Goal: Information Seeking & Learning: Learn about a topic

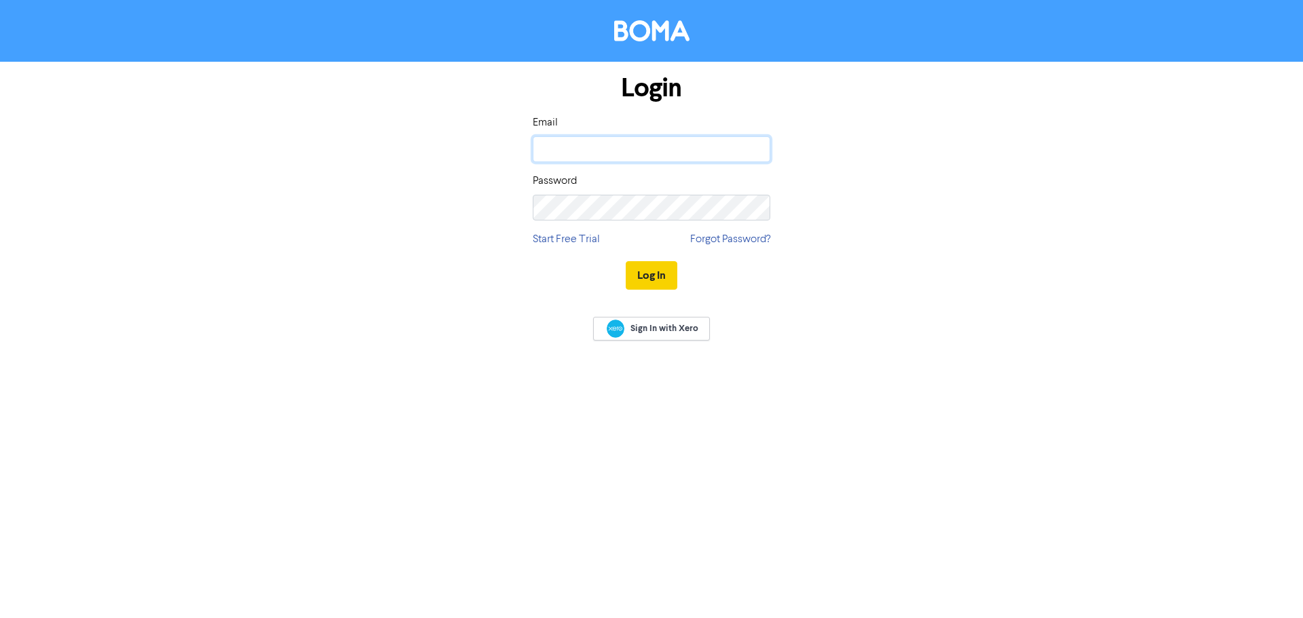
type input "[EMAIL_ADDRESS][PERSON_NAME][DOMAIN_NAME]"
click at [643, 276] on button "Log In" at bounding box center [652, 275] width 52 height 28
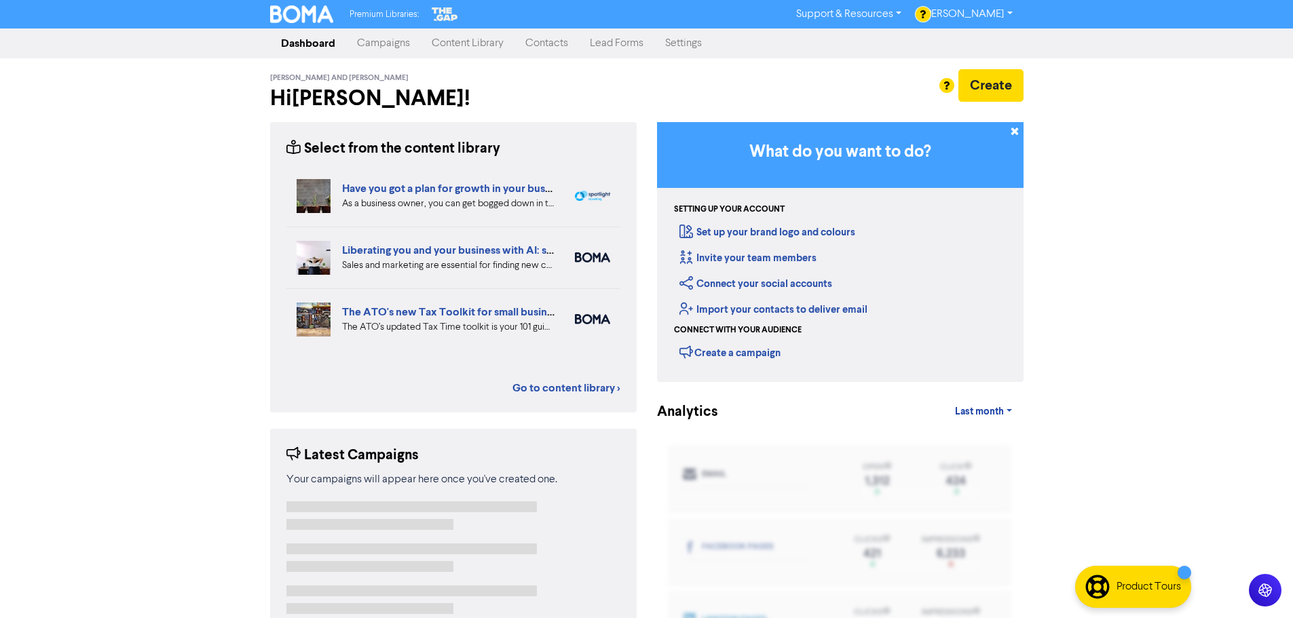
click at [486, 49] on link "Content Library" at bounding box center [468, 43] width 94 height 27
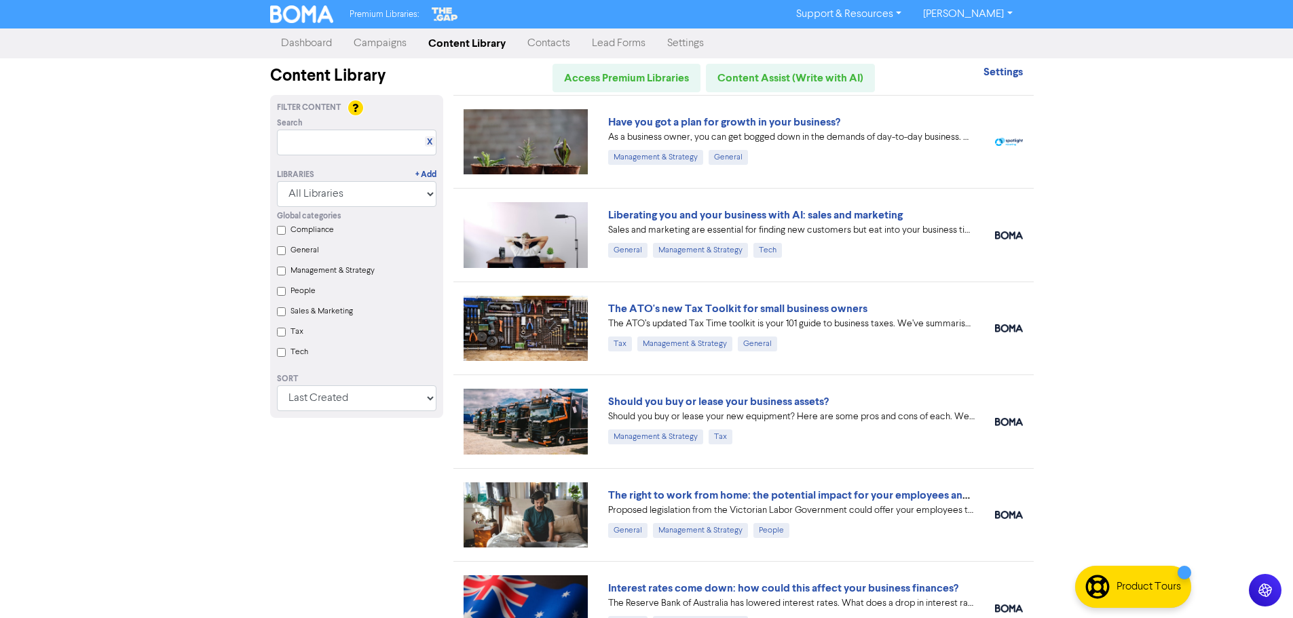
click at [282, 337] on input "Tax" at bounding box center [281, 332] width 9 height 9
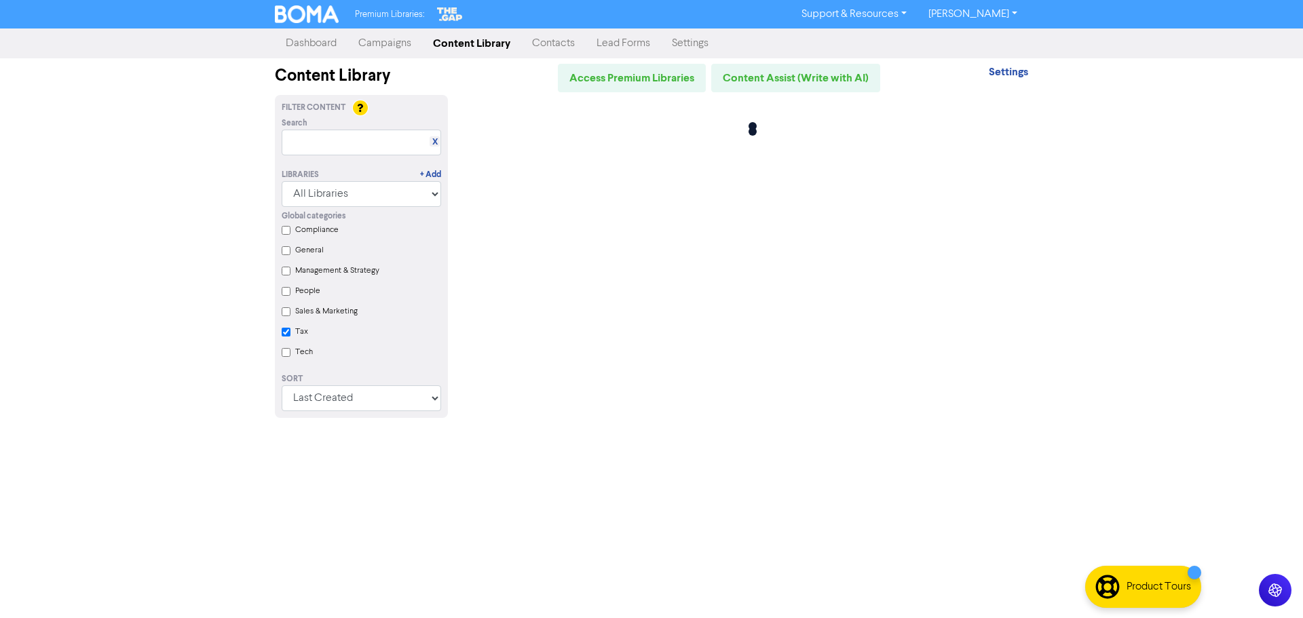
checkbox input "true"
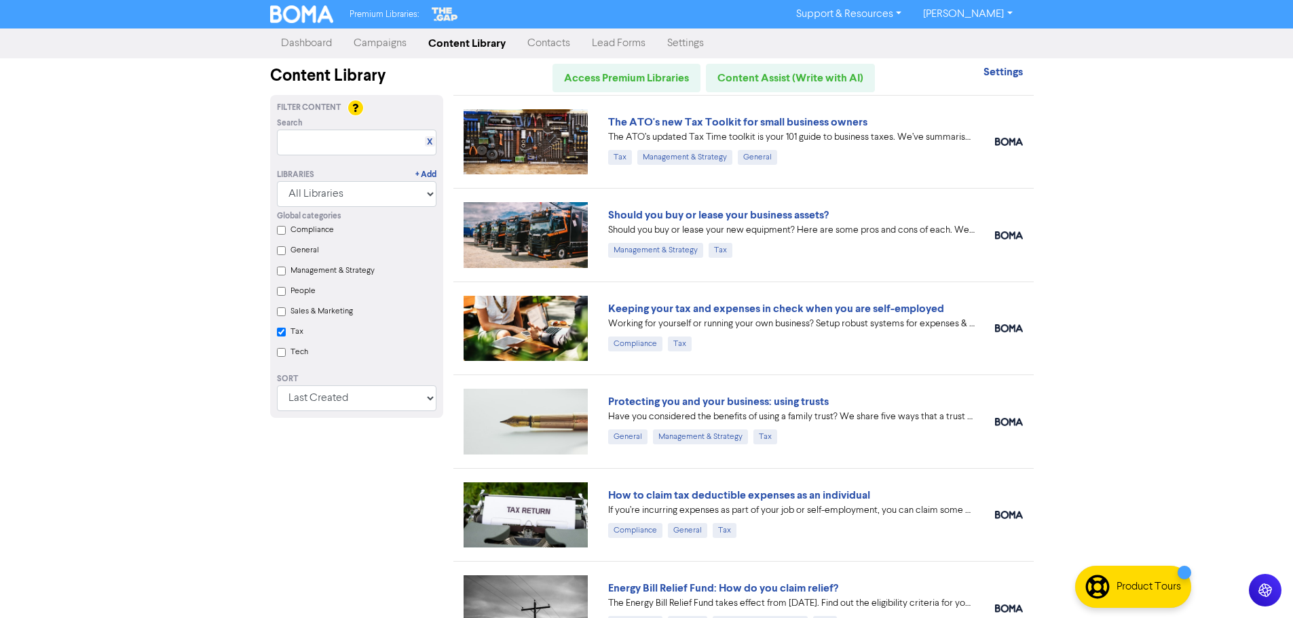
click at [320, 155] on div "Libraries + Add All Libraries BOMA Other Partners The Gap Xero" at bounding box center [357, 181] width 180 height 52
click at [323, 147] on input "text" at bounding box center [356, 143] width 159 height 26
paste input "Possible extension of the $20k instant asset write-off"
type input "Possible extension of the $20k instant asset write-off"
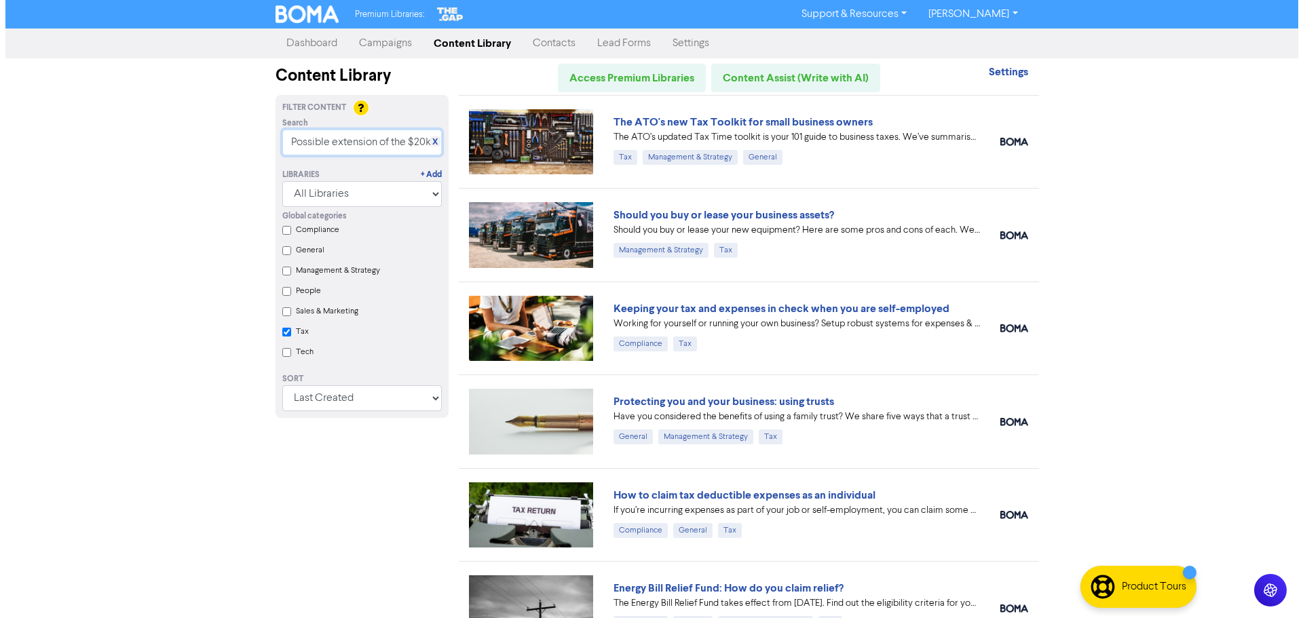
scroll to position [0, 102]
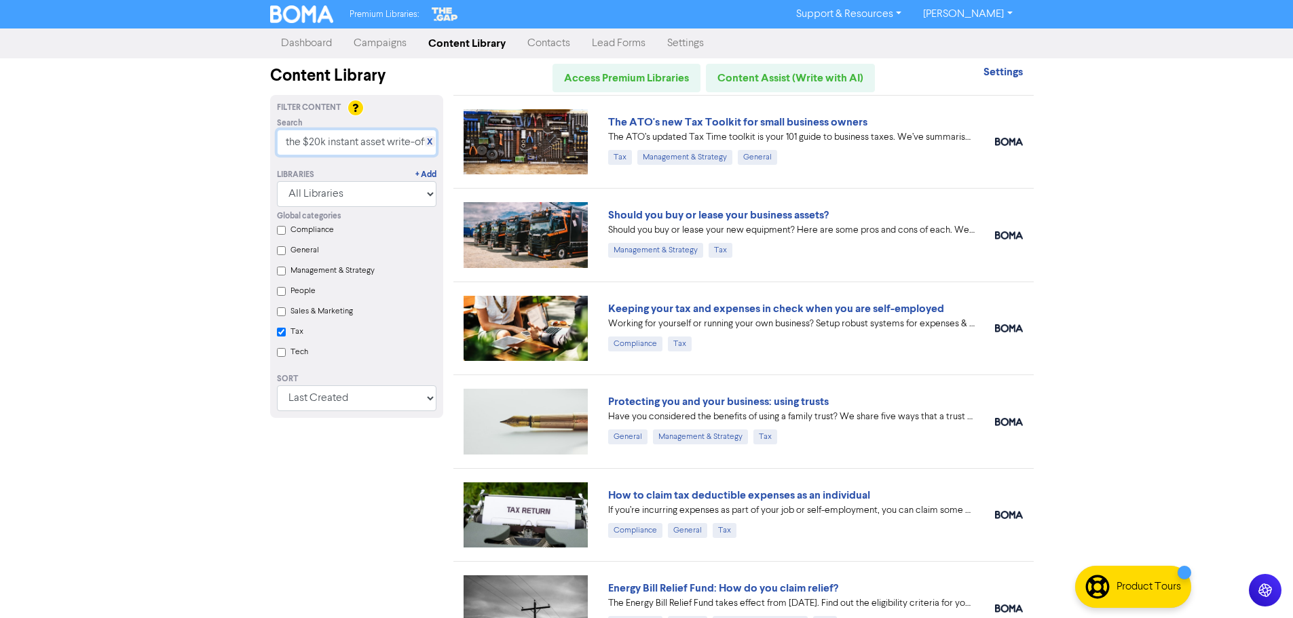
checkbox input "true"
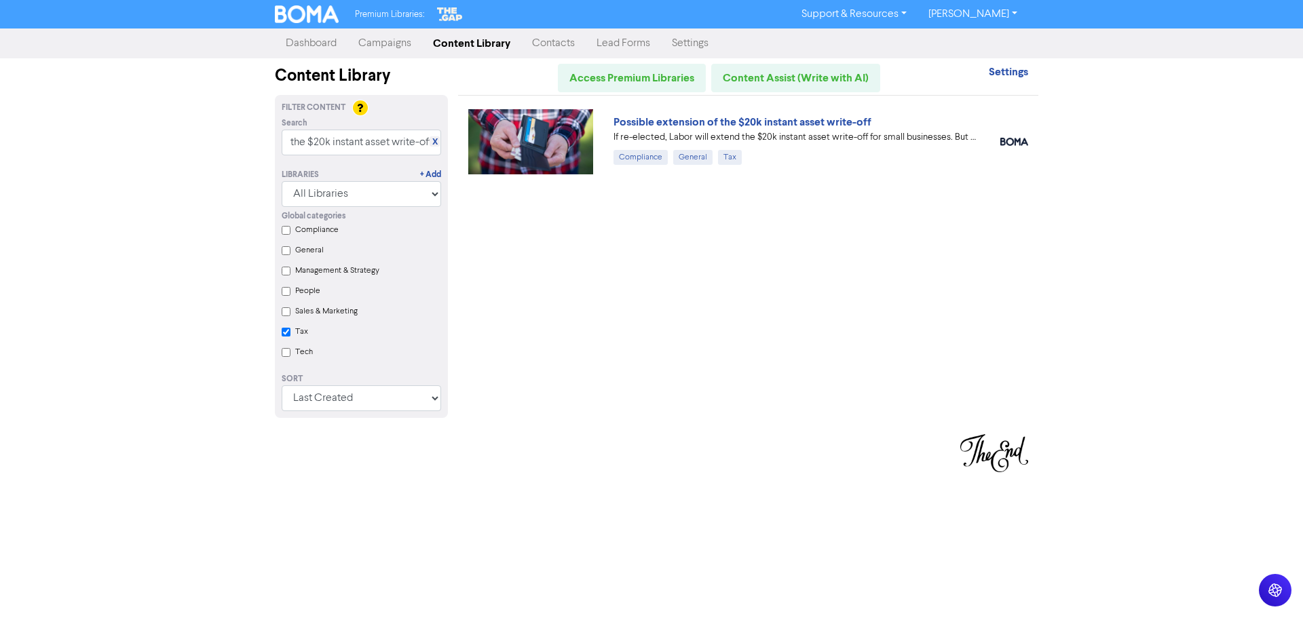
scroll to position [0, 0]
click at [347, 142] on input "Possible extension of the $20k instant asset write-off" at bounding box center [361, 143] width 159 height 26
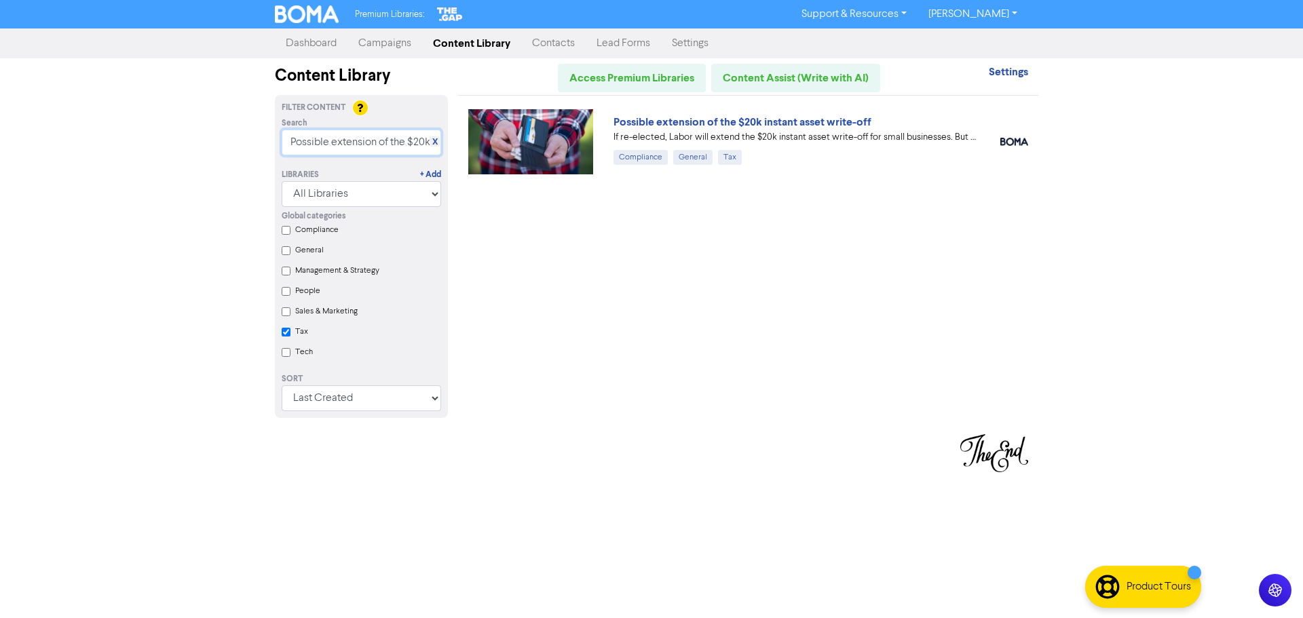
paste input "Keeping your tax and expenses in check when you are self-employed"
type input "Keeping your tax and expenses in check when you are self-employed"
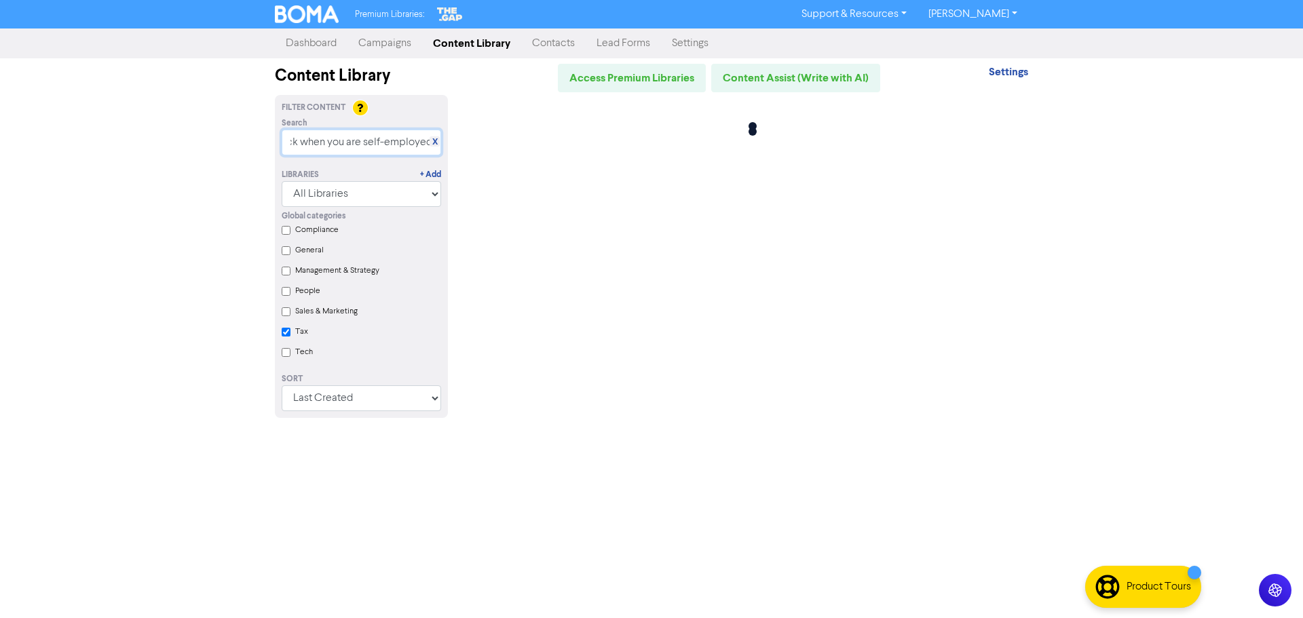
checkbox input "true"
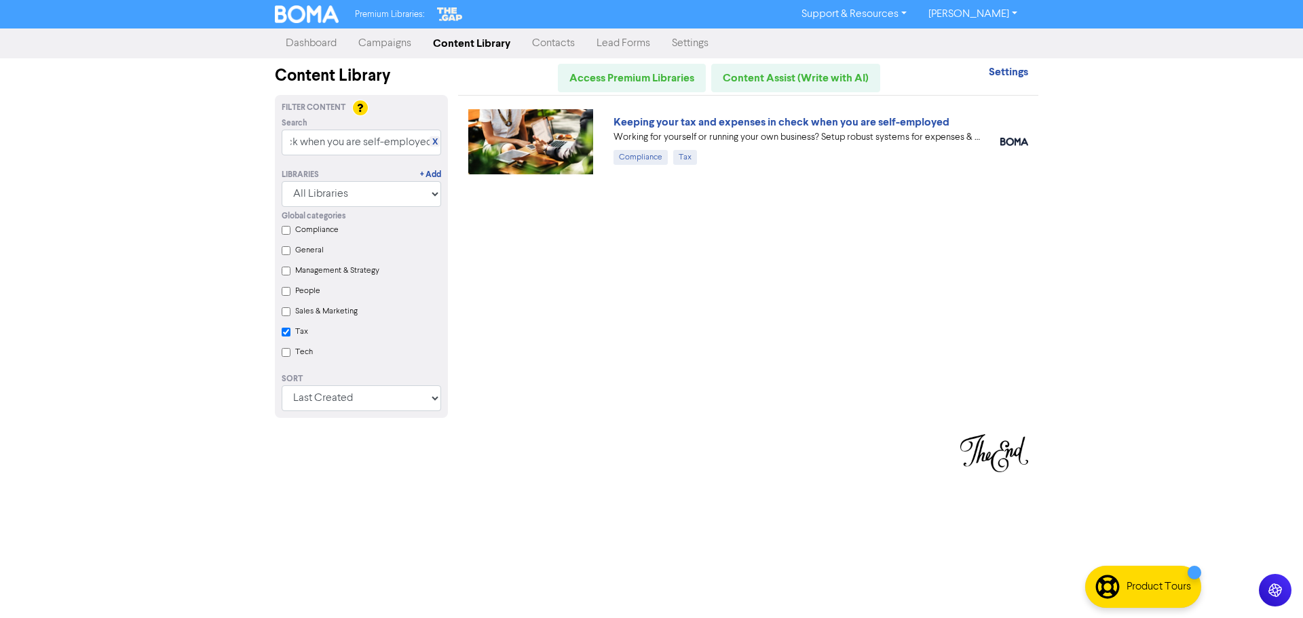
scroll to position [0, 0]
click at [369, 152] on input "Keeping your tax and expenses in check when you are self-employed" at bounding box center [361, 143] width 159 height 26
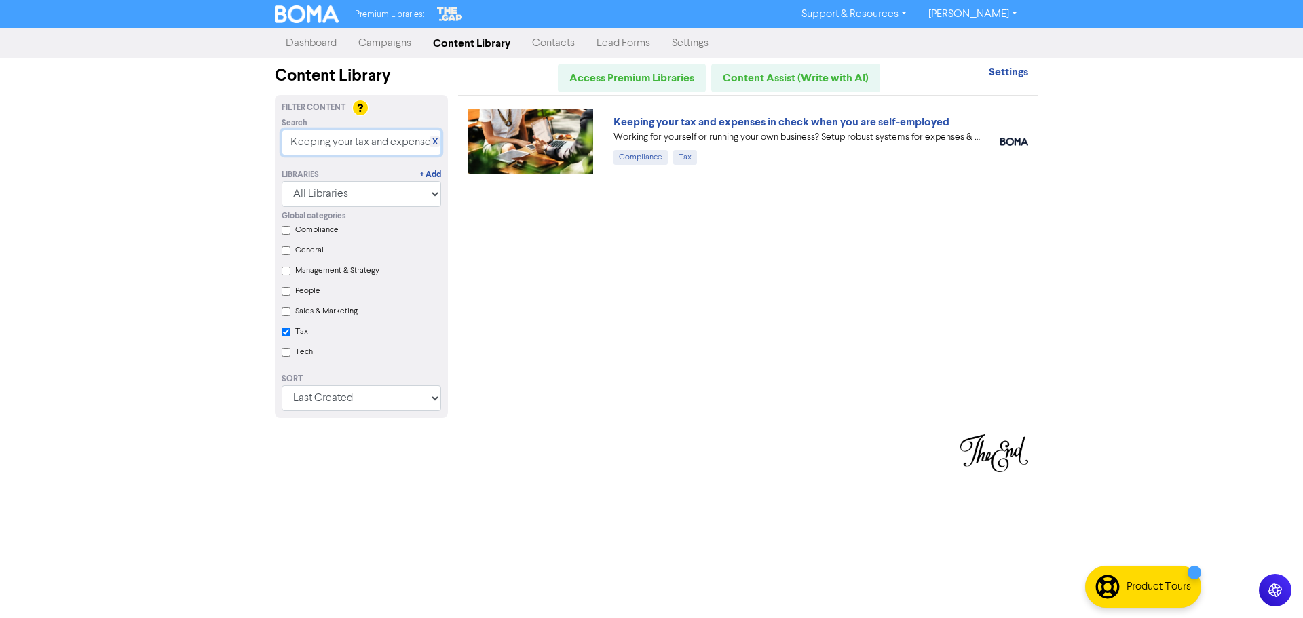
paste input "Review your business expenses – and save"
type input "Review your business expenses – and save"
checkbox input "true"
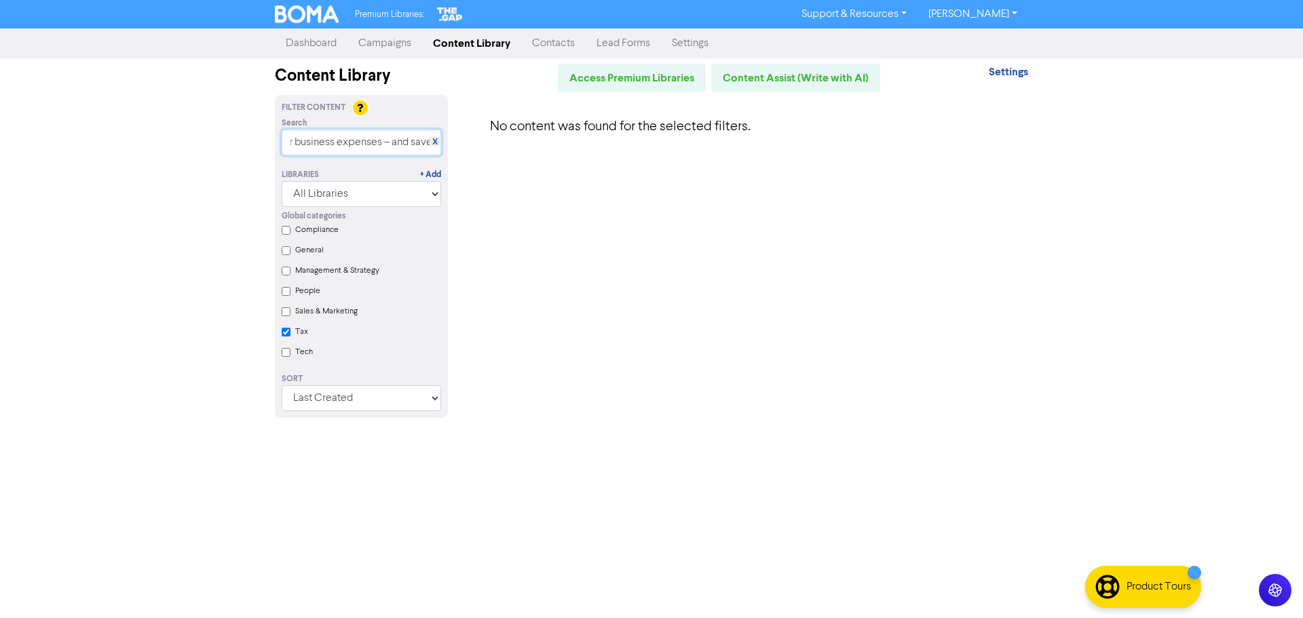
type input "Review your business expenses – and save"
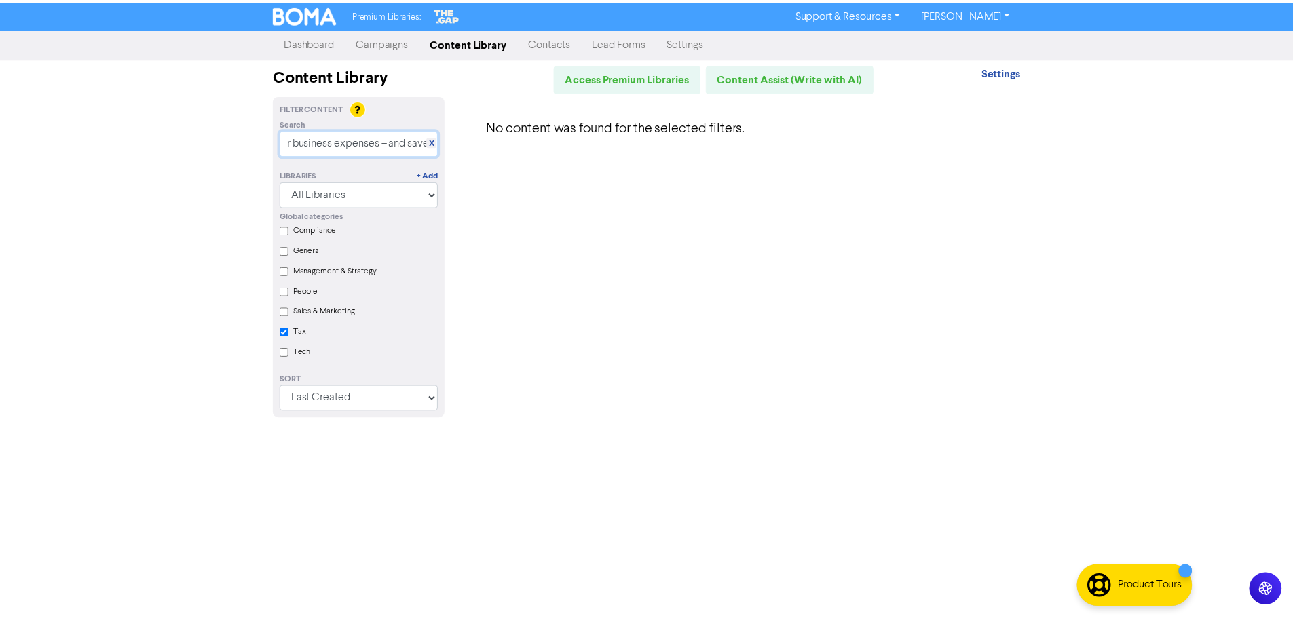
scroll to position [0, 0]
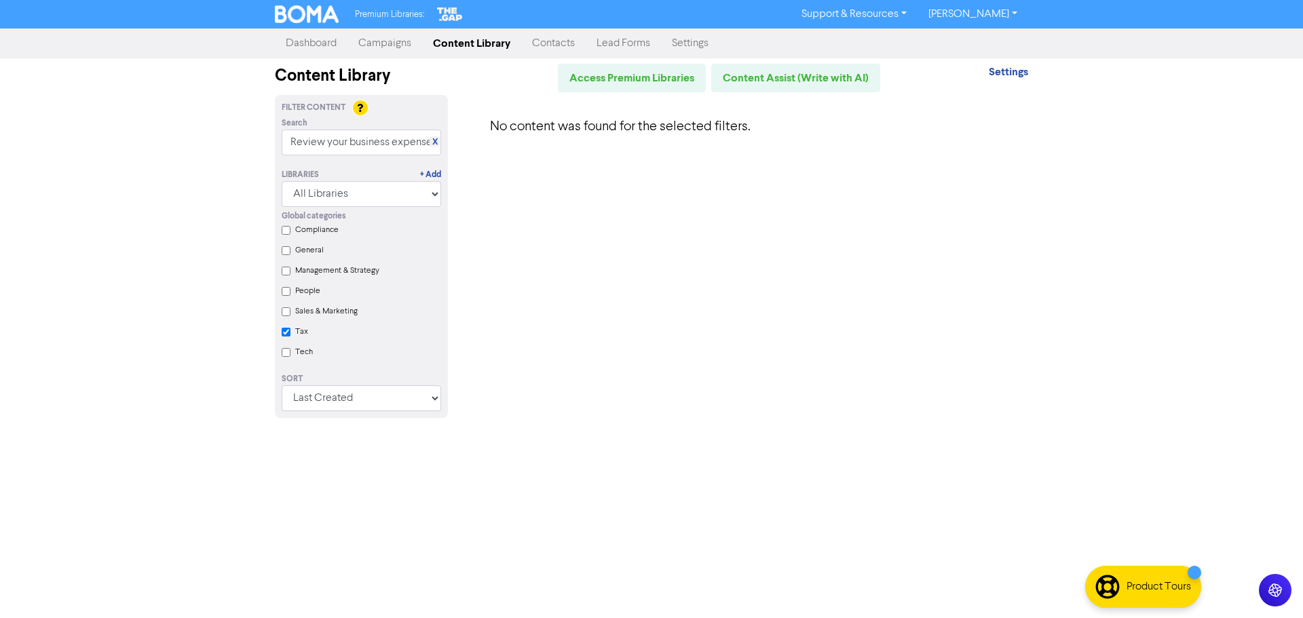
click at [286, 336] on input "Tax" at bounding box center [286, 332] width 9 height 9
checkbox input "false"
click at [364, 150] on input "Review your business expenses – and save" at bounding box center [361, 143] width 159 height 26
click at [437, 142] on link "X" at bounding box center [434, 142] width 5 height 10
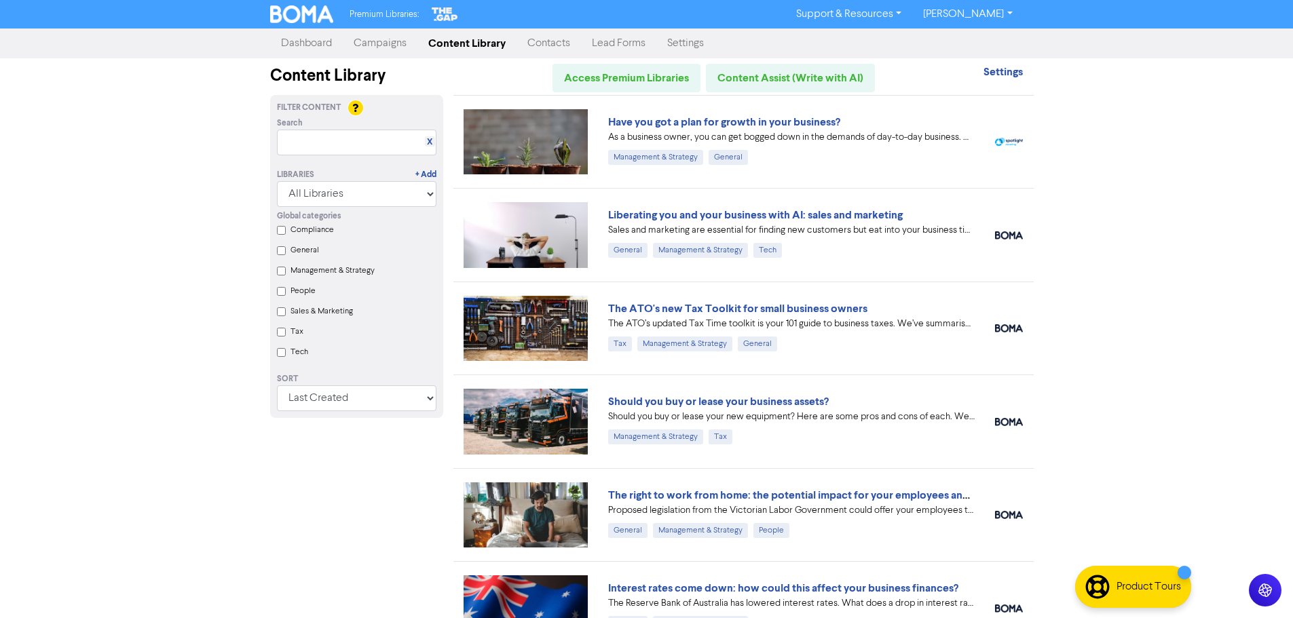
click at [358, 156] on div "Libraries + Add All Libraries BOMA Other Partners The Gap Xero" at bounding box center [357, 181] width 180 height 52
click at [356, 151] on input "text" at bounding box center [356, 143] width 159 height 26
paste input "Review your business expenses – and save"
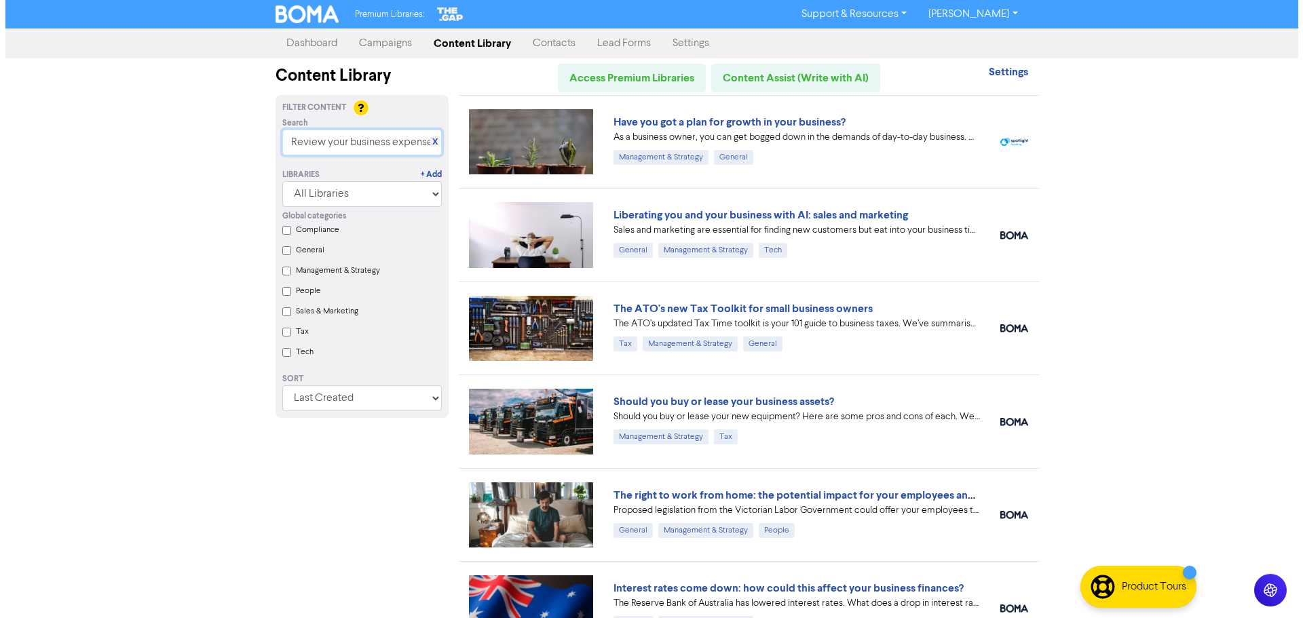
scroll to position [0, 56]
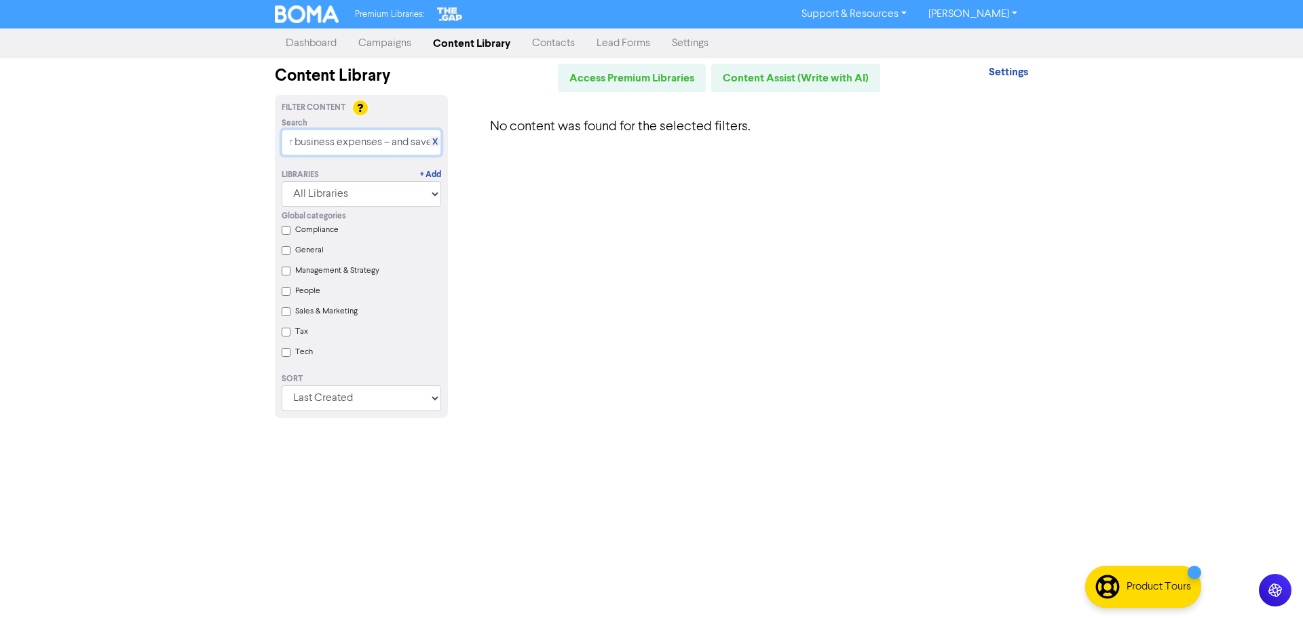
click at [382, 148] on input "Review your business expenses – and save" at bounding box center [361, 143] width 159 height 26
type input "Review your business expenses – and save"
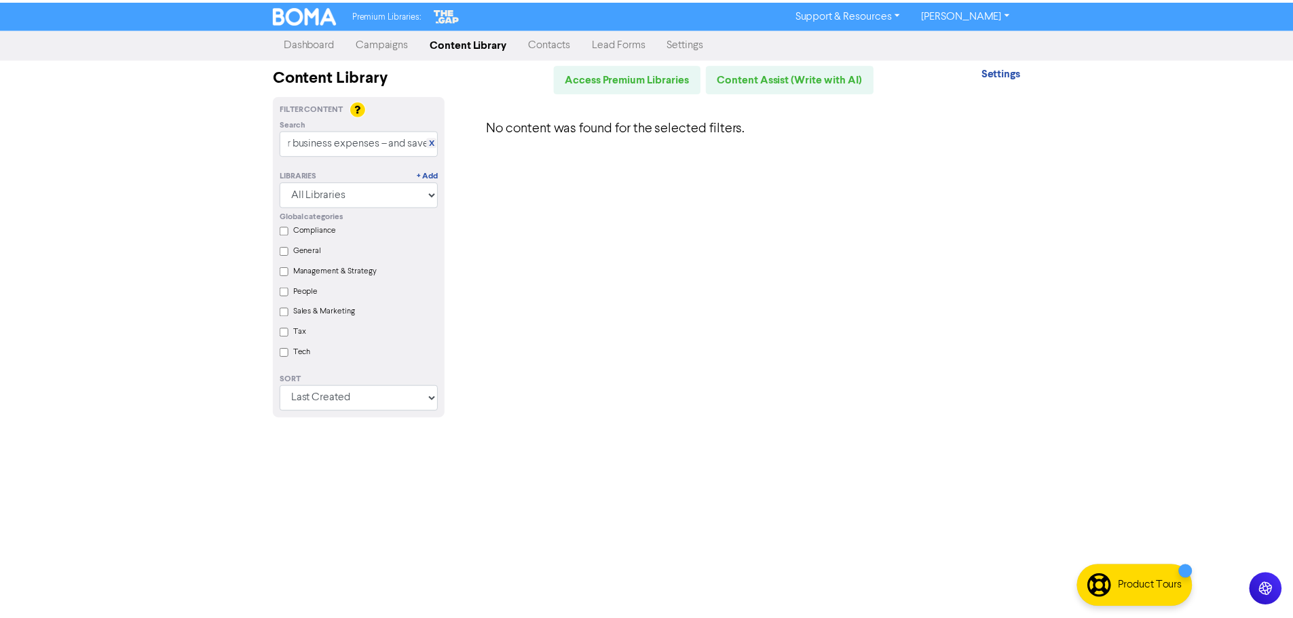
scroll to position [0, 0]
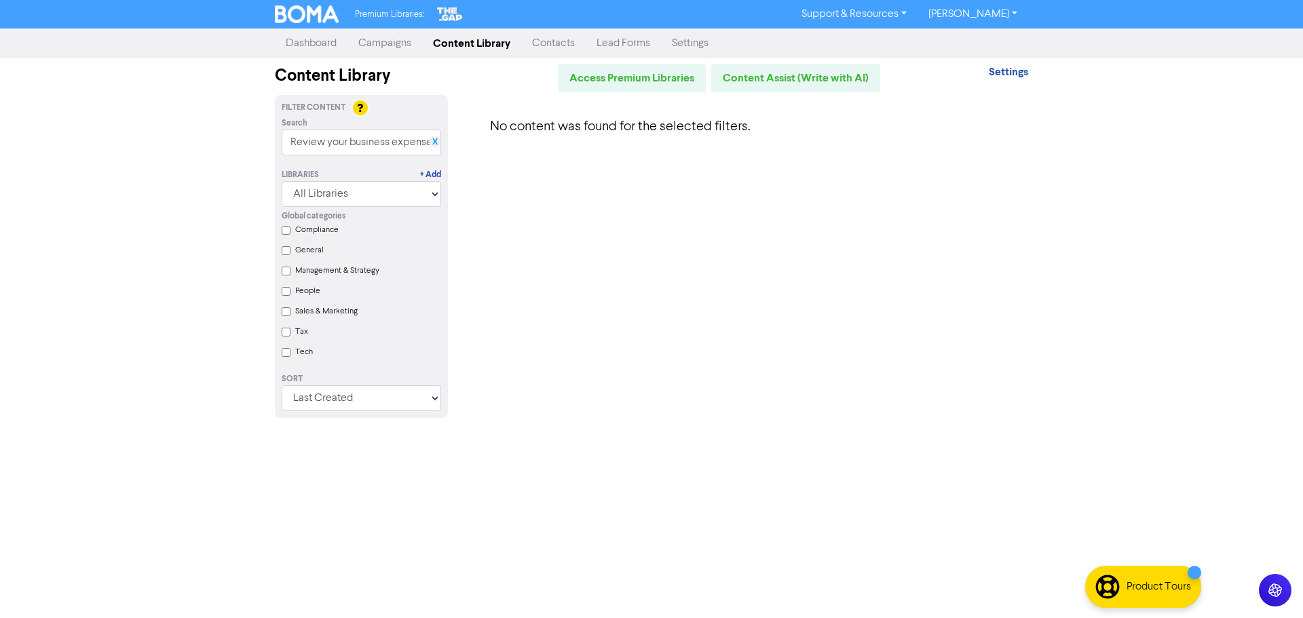
click at [436, 143] on link "X" at bounding box center [434, 142] width 5 height 10
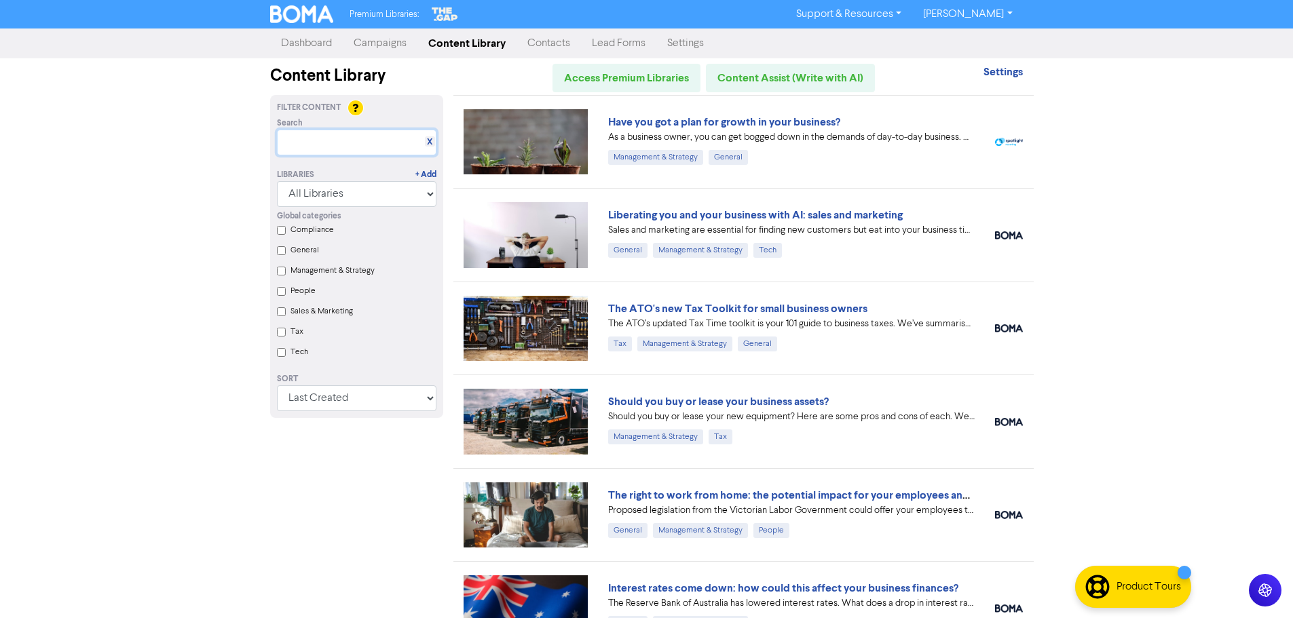
click at [382, 145] on input "text" at bounding box center [356, 143] width 159 height 26
paste input "What makes a business expense tax deductible?"
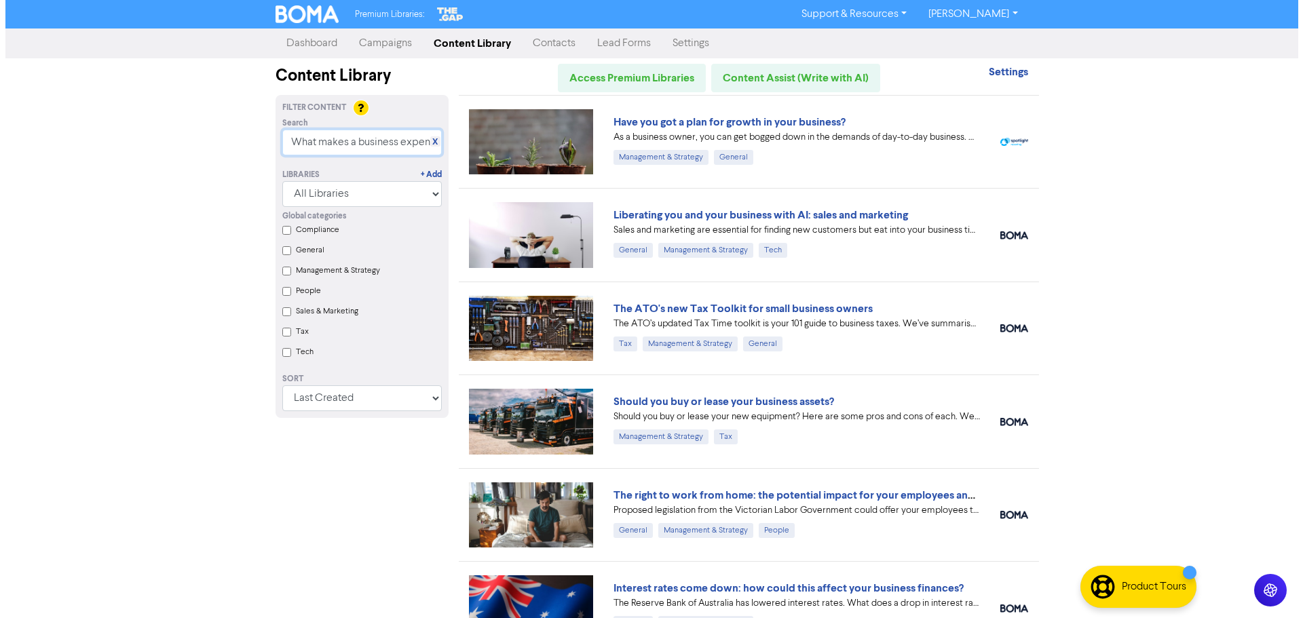
scroll to position [0, 83]
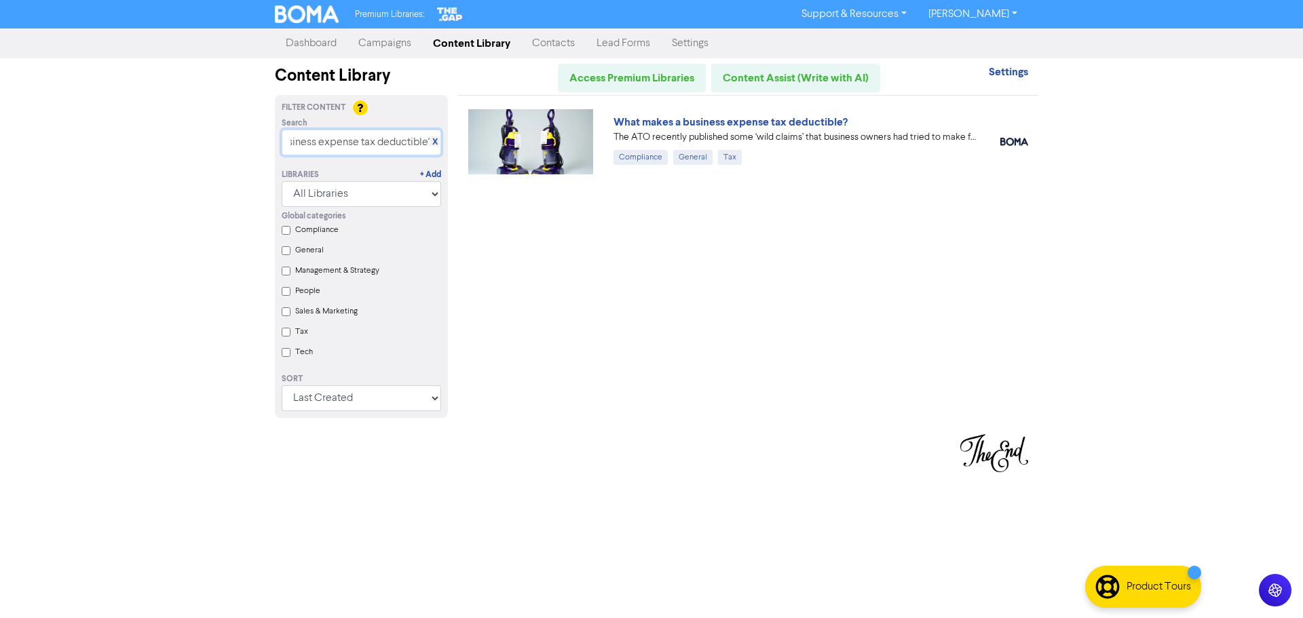
type input "What makes a business expense tax deductible?"
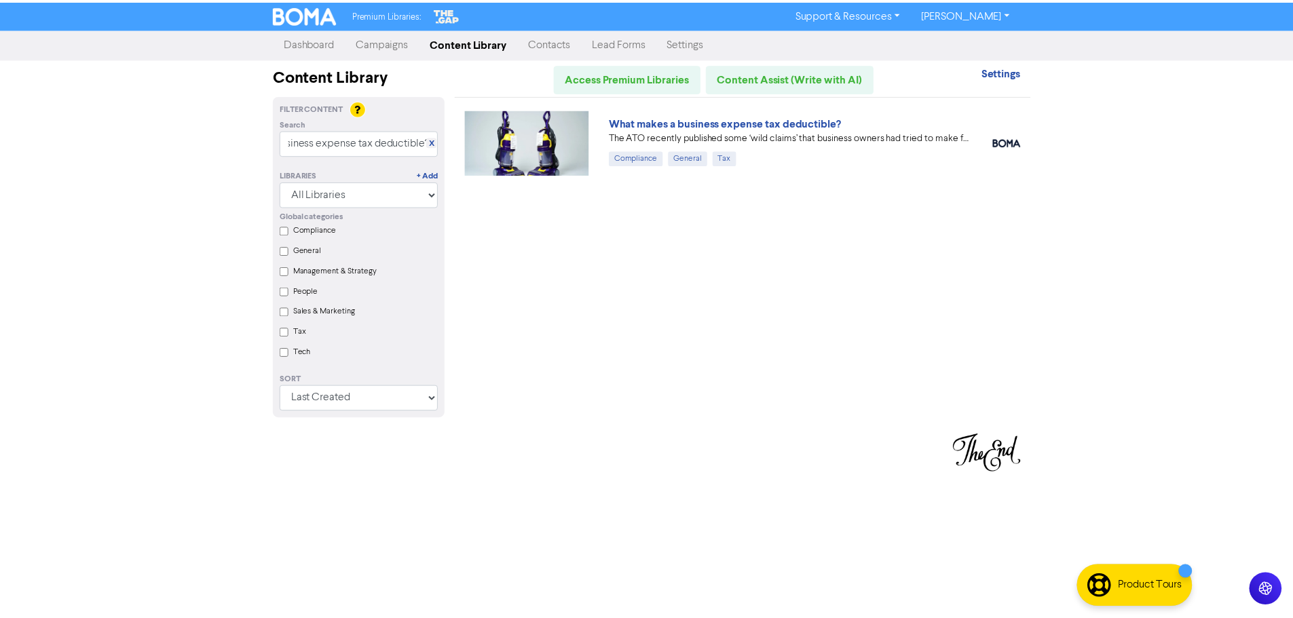
scroll to position [0, 0]
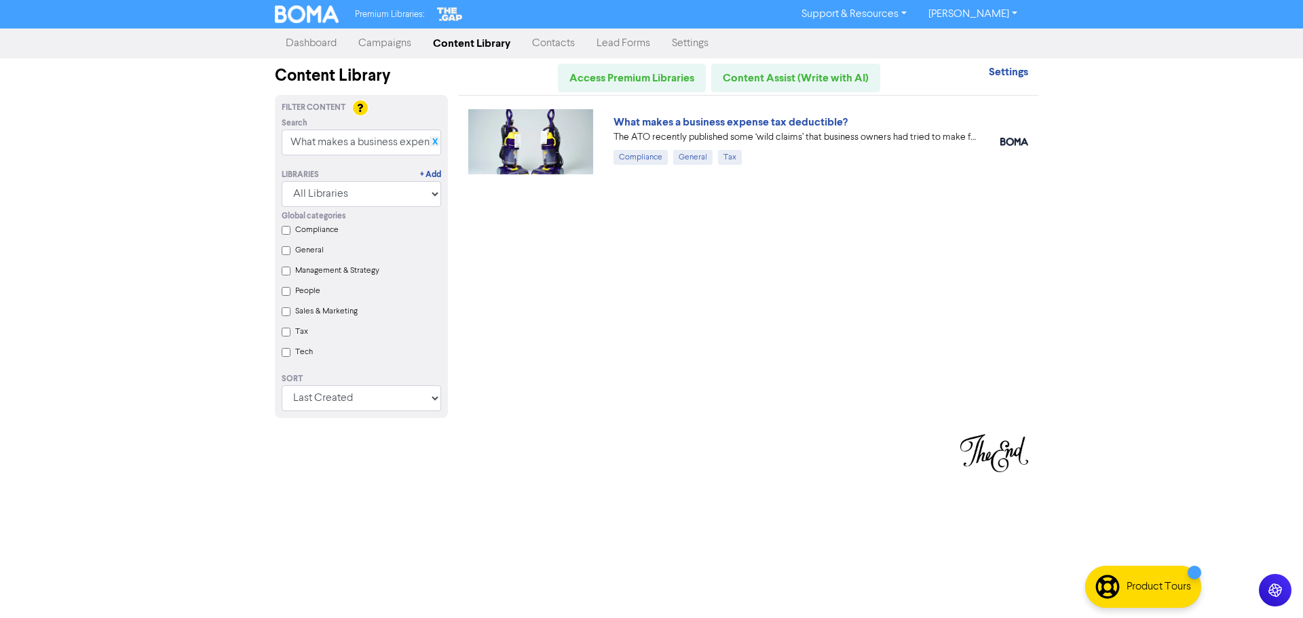
click at [437, 142] on link "X" at bounding box center [434, 142] width 5 height 10
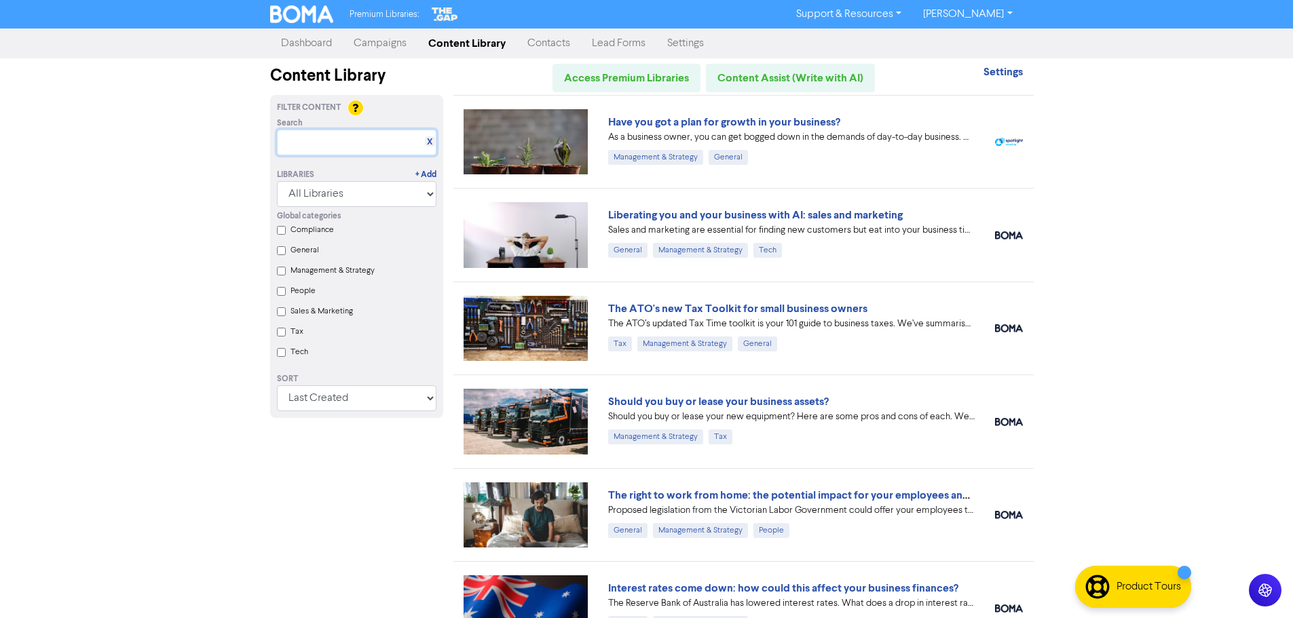
click at [407, 151] on input "text" at bounding box center [356, 143] width 159 height 26
paste input "How Division 296 Is Reshaping Fund Strategies for Business Owners"
type input "How Division 296 Is Reshaping Fund Strategies for Business Owners"
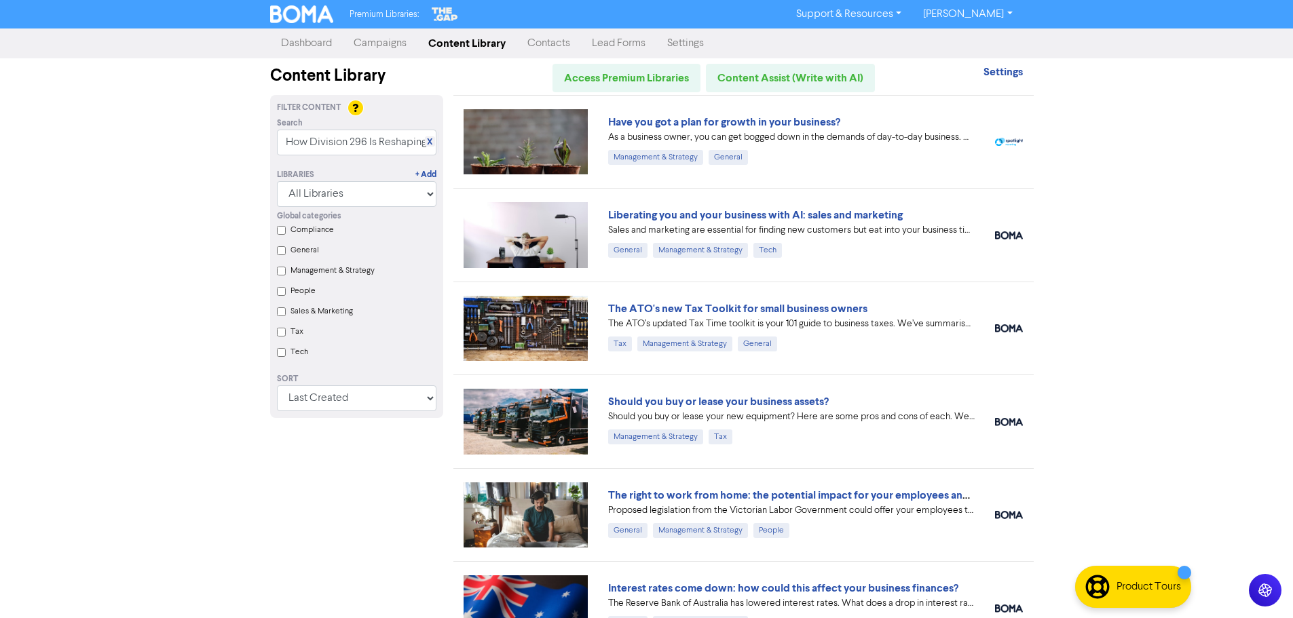
click at [410, 166] on div "Libraries + Add All Libraries BOMA Other Partners The Gap Xero" at bounding box center [357, 181] width 180 height 52
click at [425, 141] on div "X" at bounding box center [430, 141] width 10 height 10
click at [430, 141] on link "X" at bounding box center [429, 142] width 5 height 10
click at [286, 233] on div "Global categories Compliance General Management & Strategy People Sales & Marke…" at bounding box center [357, 286] width 180 height 158
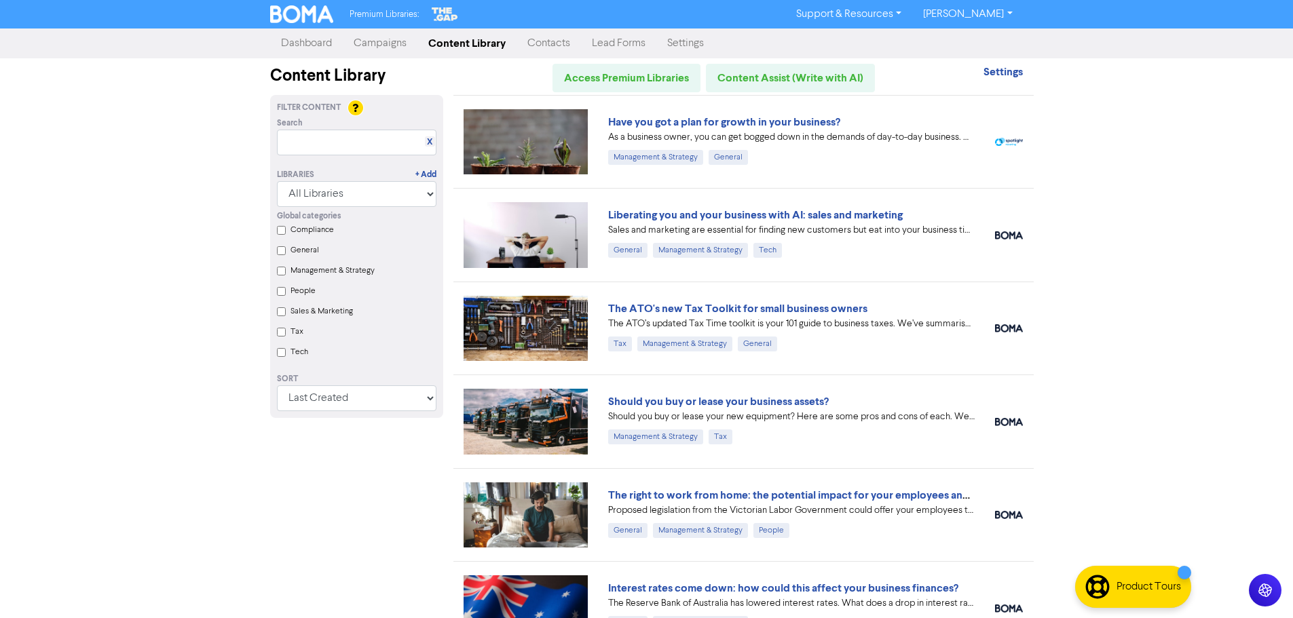
click at [280, 229] on input "Compliance" at bounding box center [281, 230] width 9 height 9
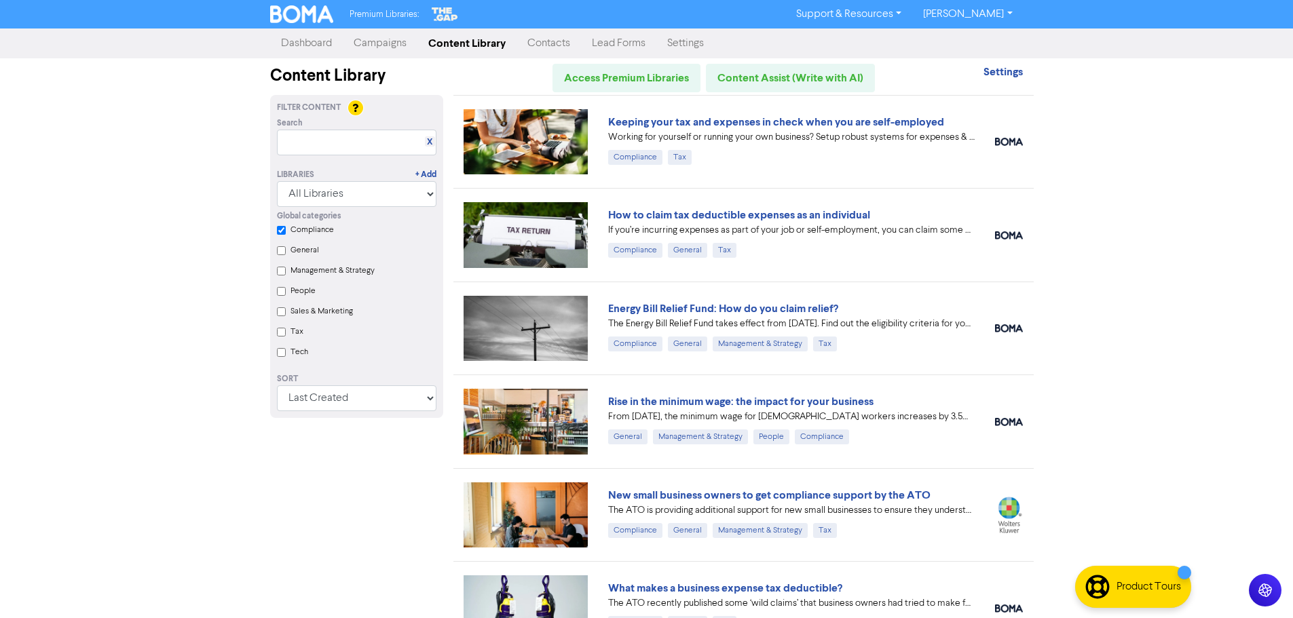
click at [283, 255] on input "General" at bounding box center [281, 250] width 9 height 9
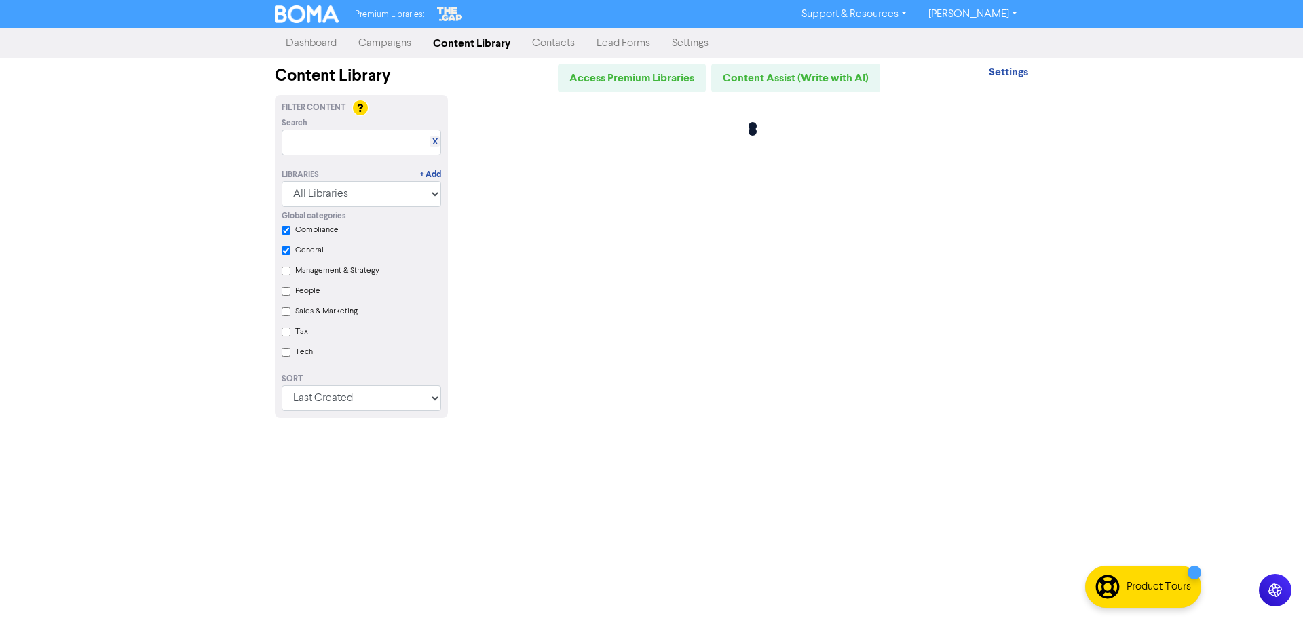
checkbox input "true"
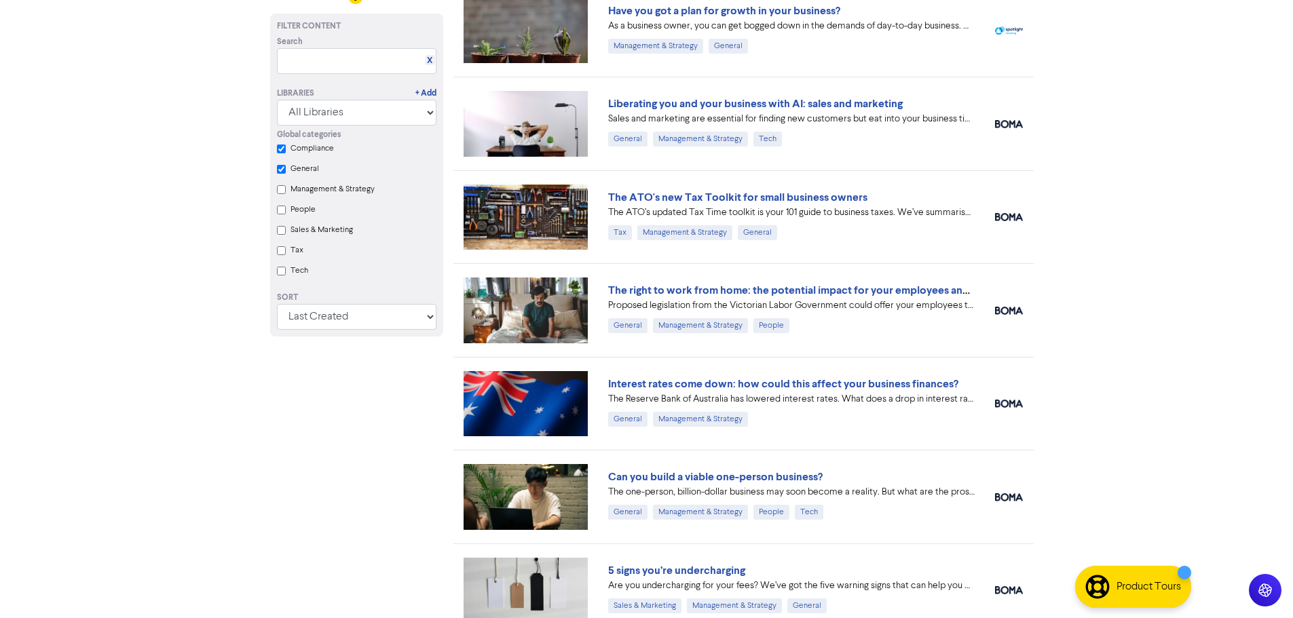
scroll to position [136, 0]
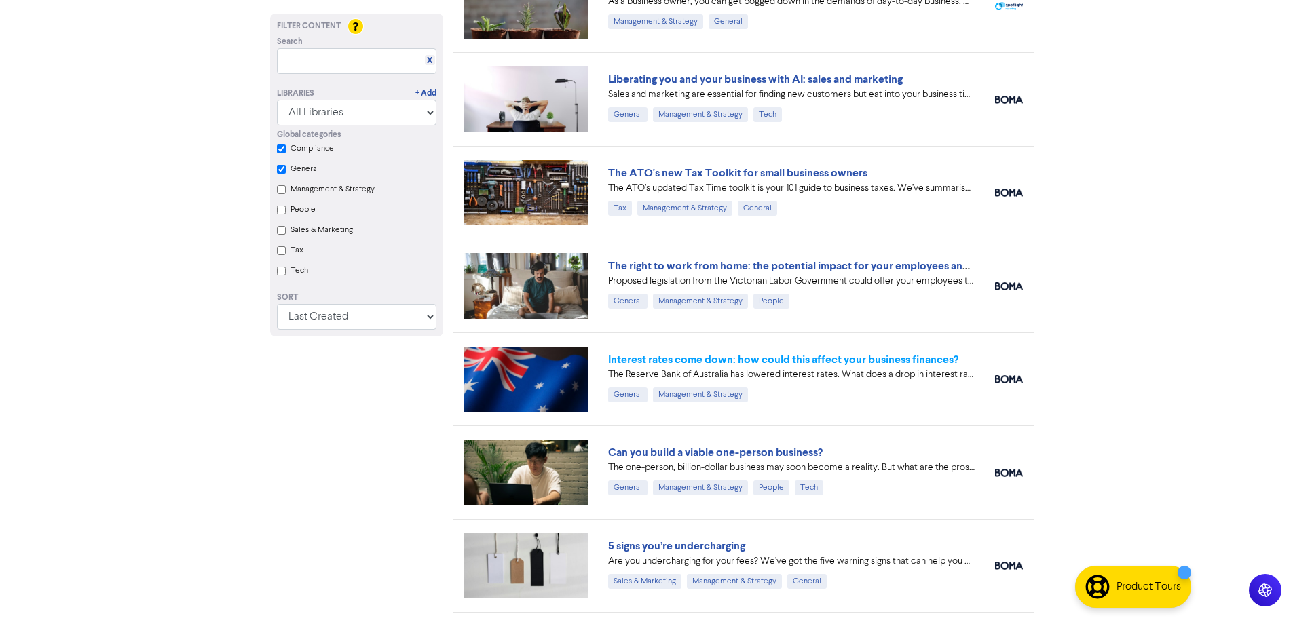
click at [644, 362] on link "Interest rates come down: how could this affect your business finances?" at bounding box center [783, 360] width 350 height 14
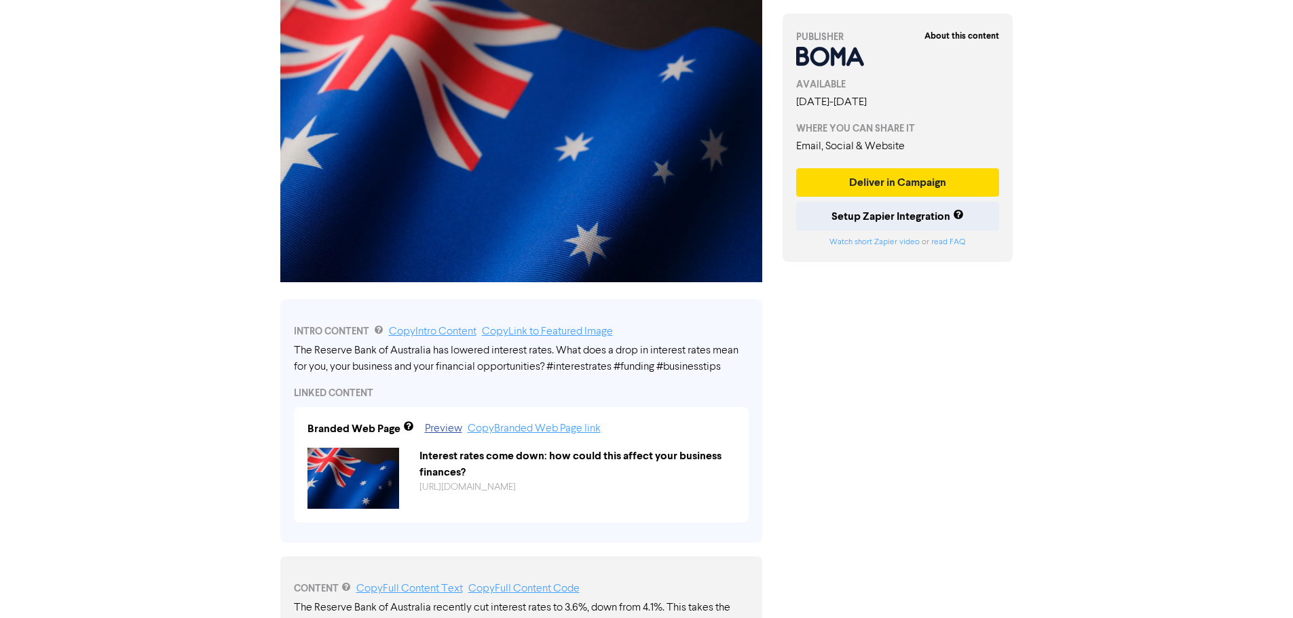
scroll to position [204, 0]
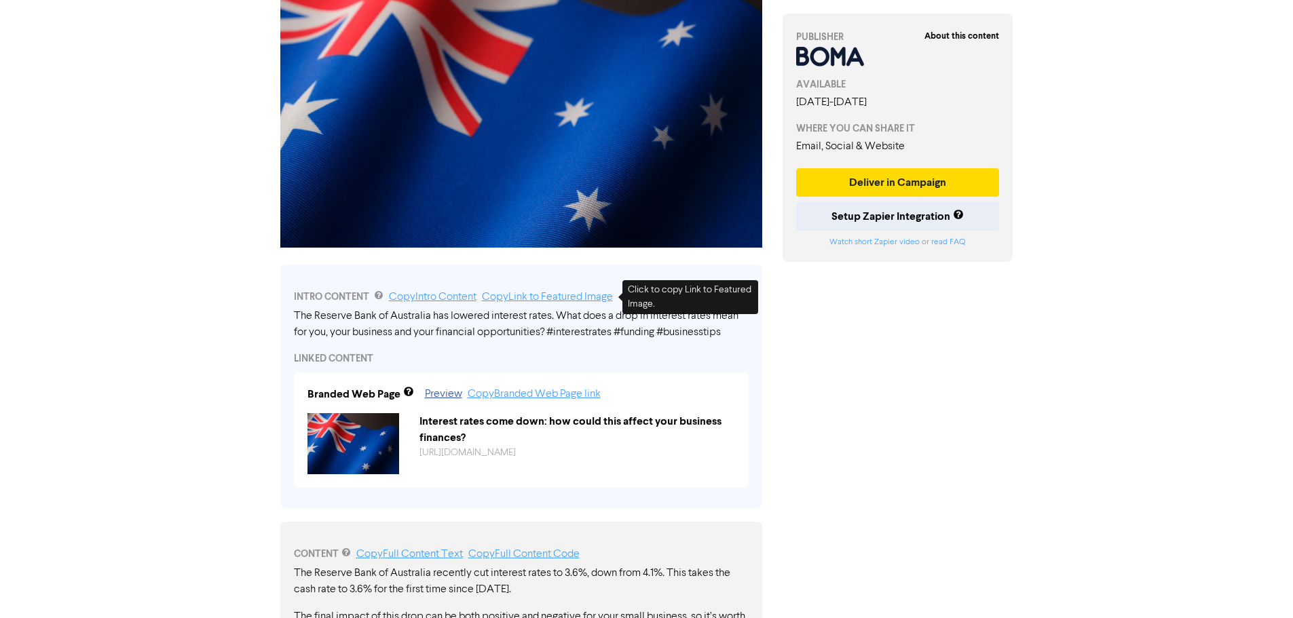
click at [555, 300] on link "Copy Link to Featured Image" at bounding box center [547, 297] width 131 height 11
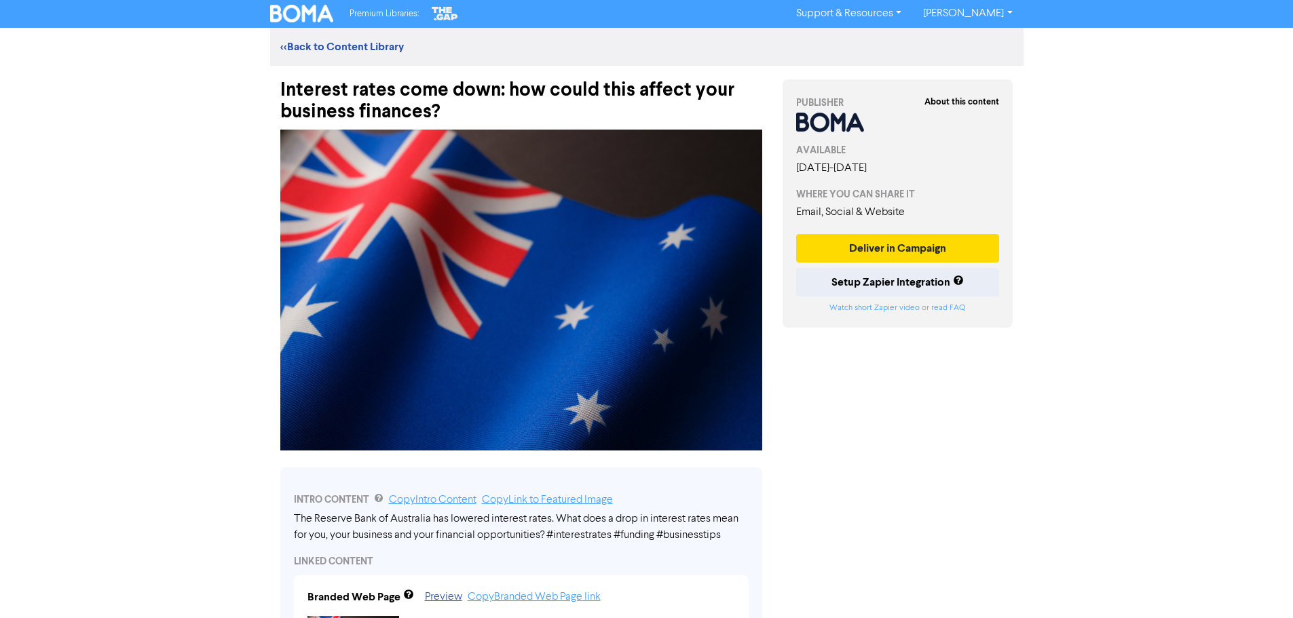
scroll to position [0, 0]
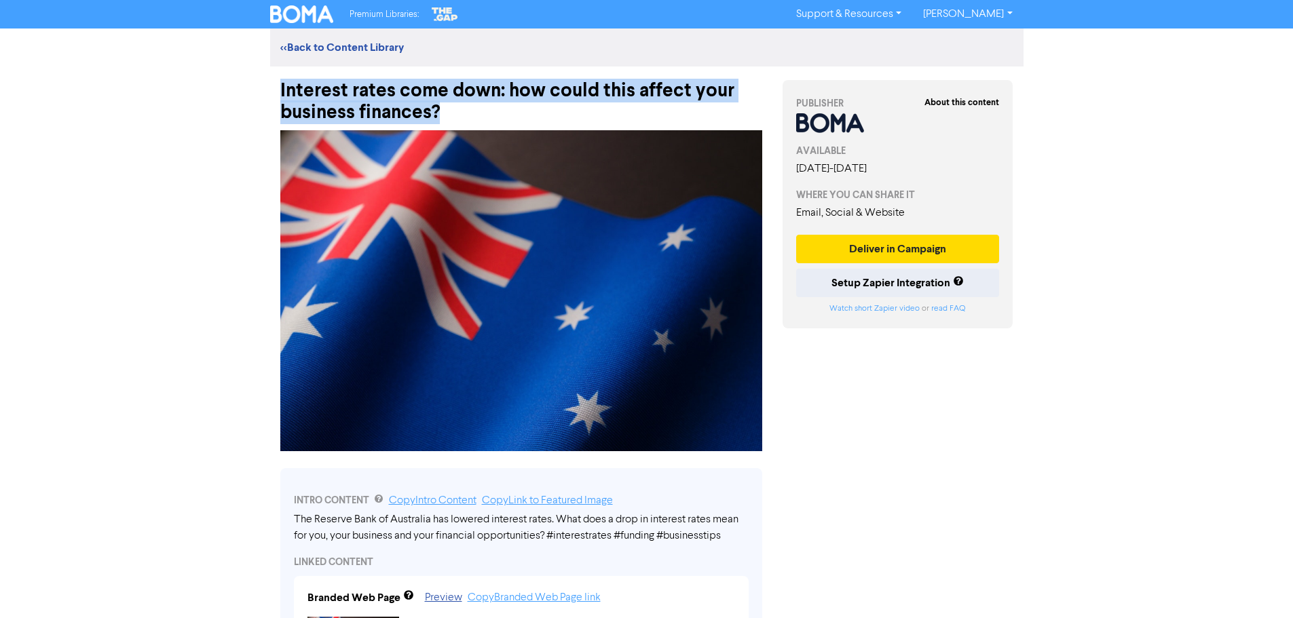
drag, startPoint x: 482, startPoint y: 119, endPoint x: 270, endPoint y: 90, distance: 214.3
click at [270, 90] on div "Interest rates come down: how could this affect your business finances?" at bounding box center [521, 94] width 502 height 57
copy div "Interest rates come down: how could this affect your business finances?"
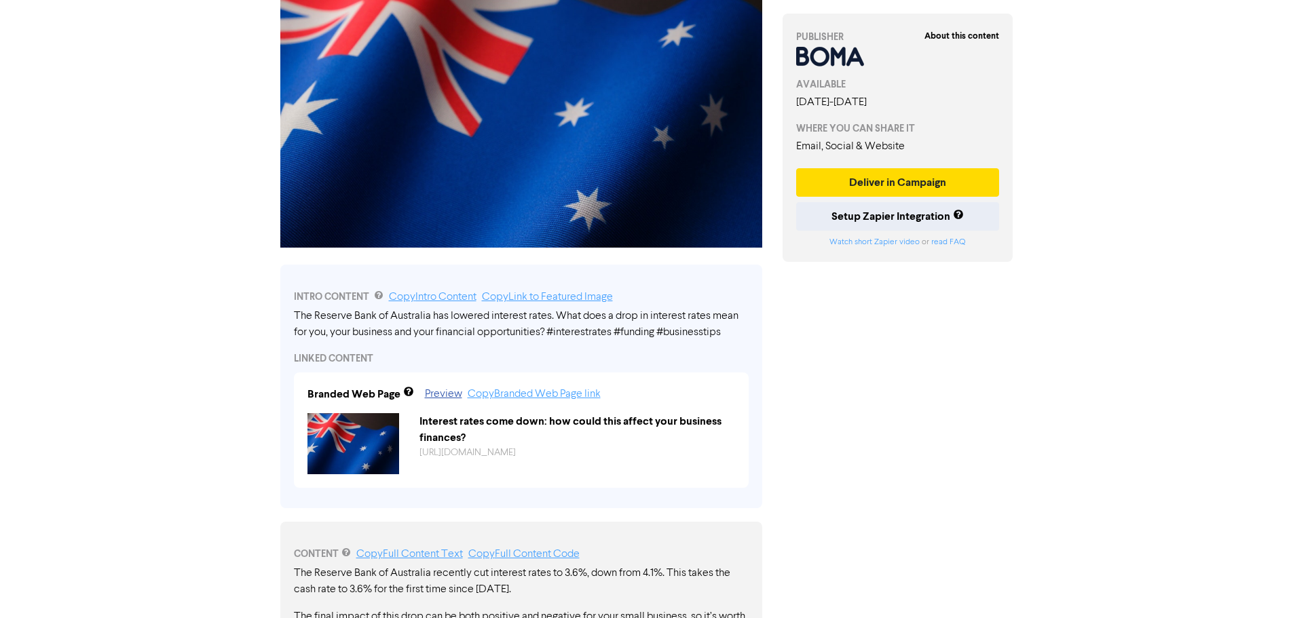
scroll to position [407, 0]
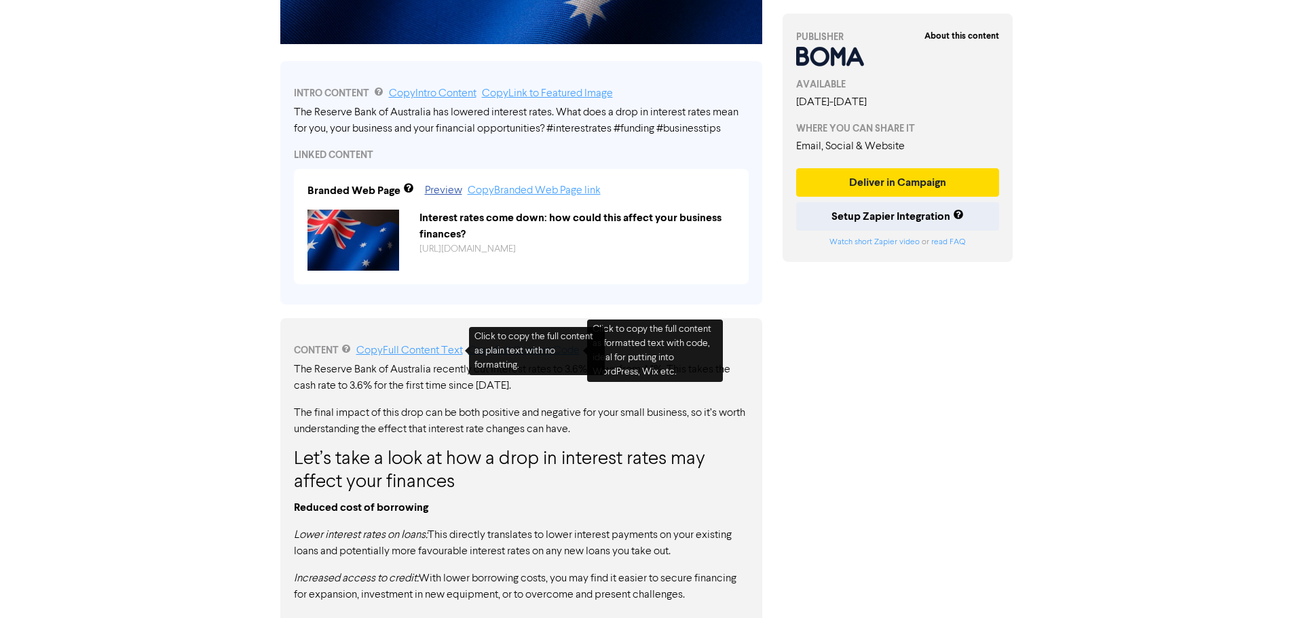
click at [457, 351] on link "Copy Full Content Text" at bounding box center [409, 350] width 107 height 11
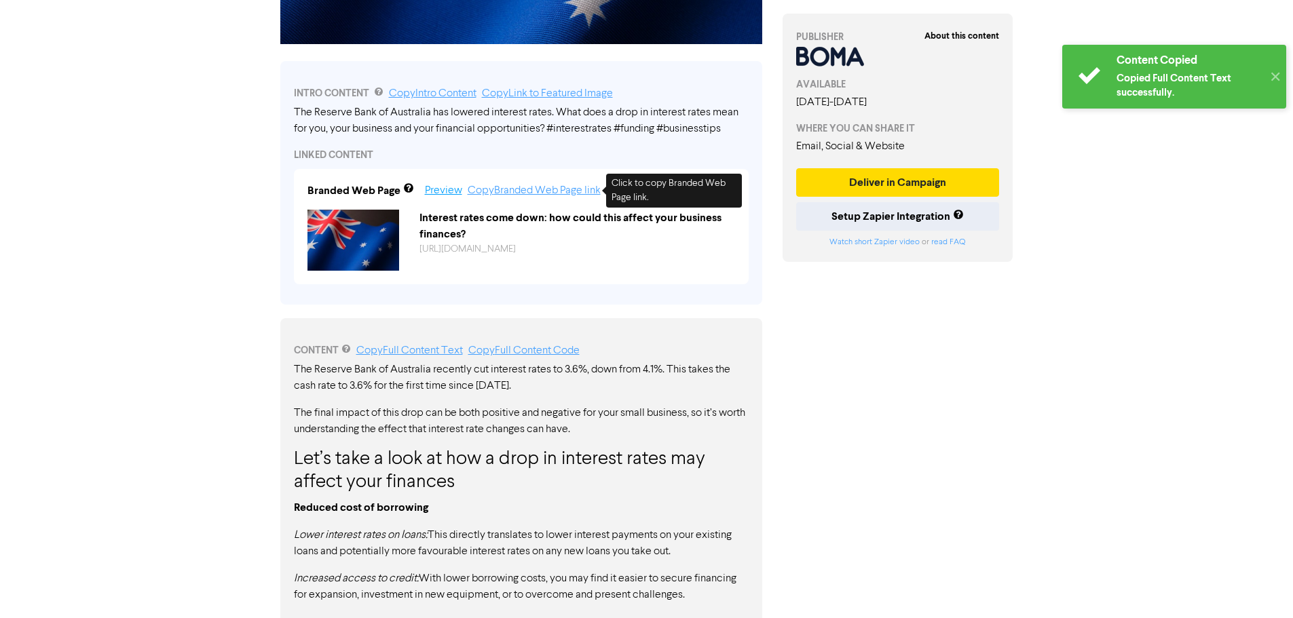
click at [449, 193] on link "Preview" at bounding box center [443, 190] width 37 height 11
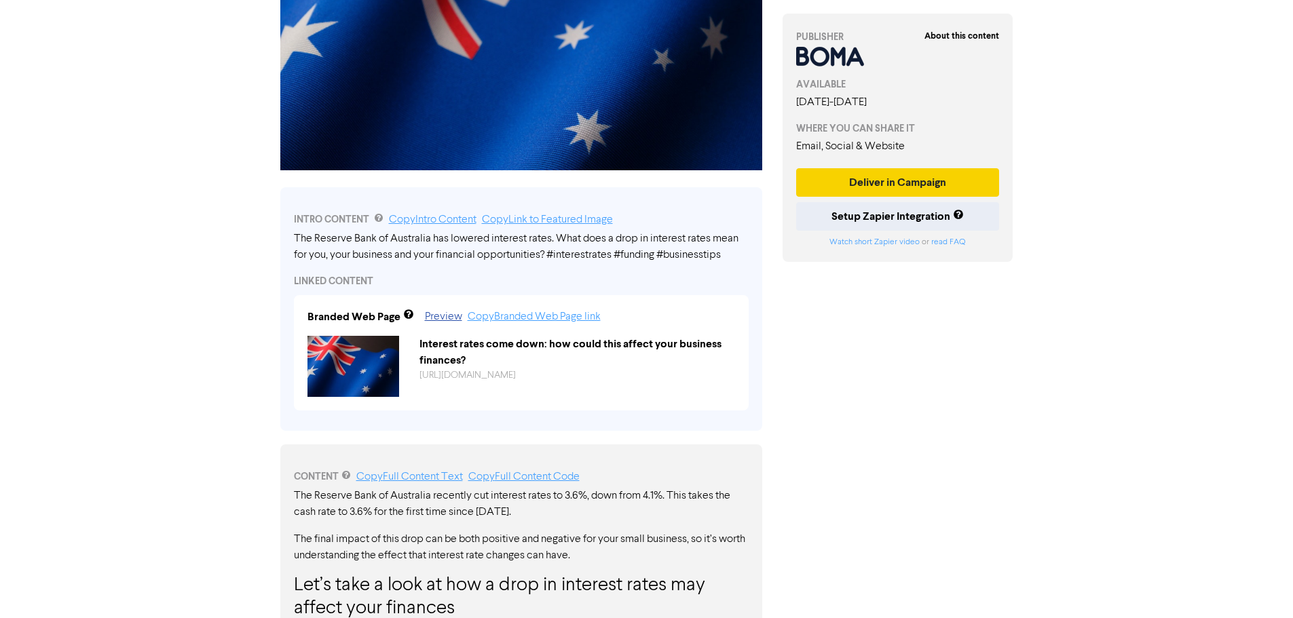
scroll to position [271, 0]
